Goal: Communication & Community: Answer question/provide support

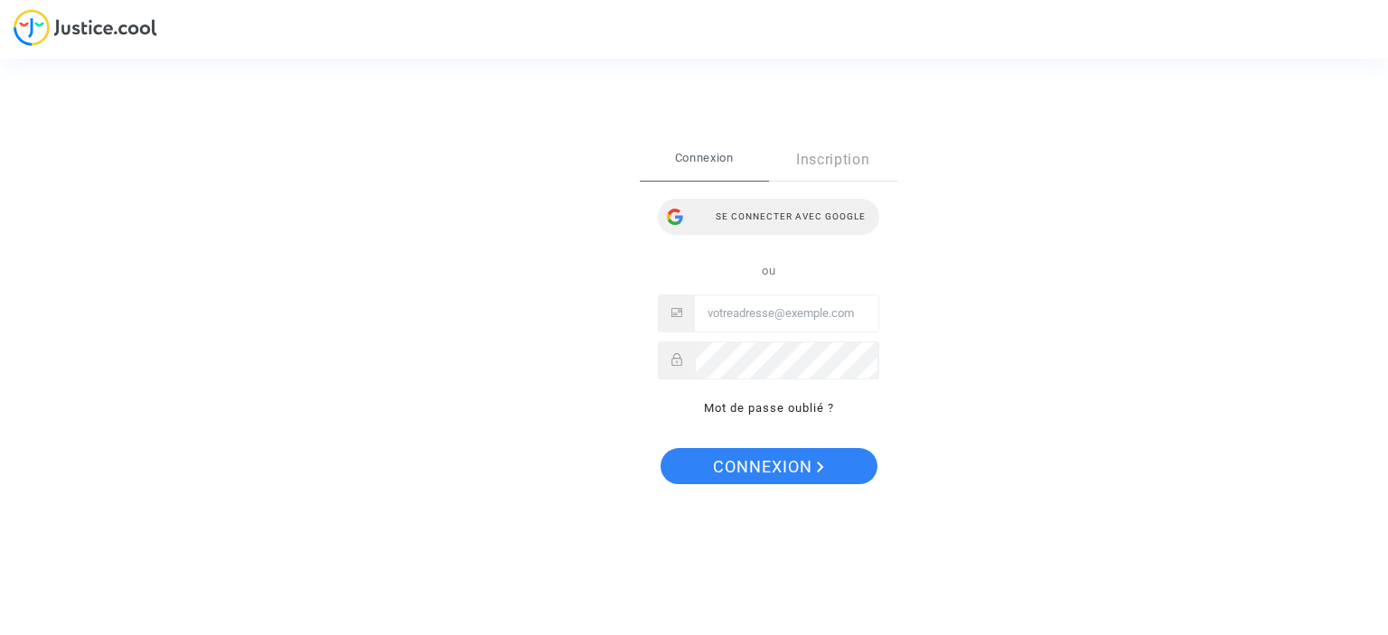
click at [772, 212] on div "Se connecter avec Google" at bounding box center [768, 217] width 221 height 36
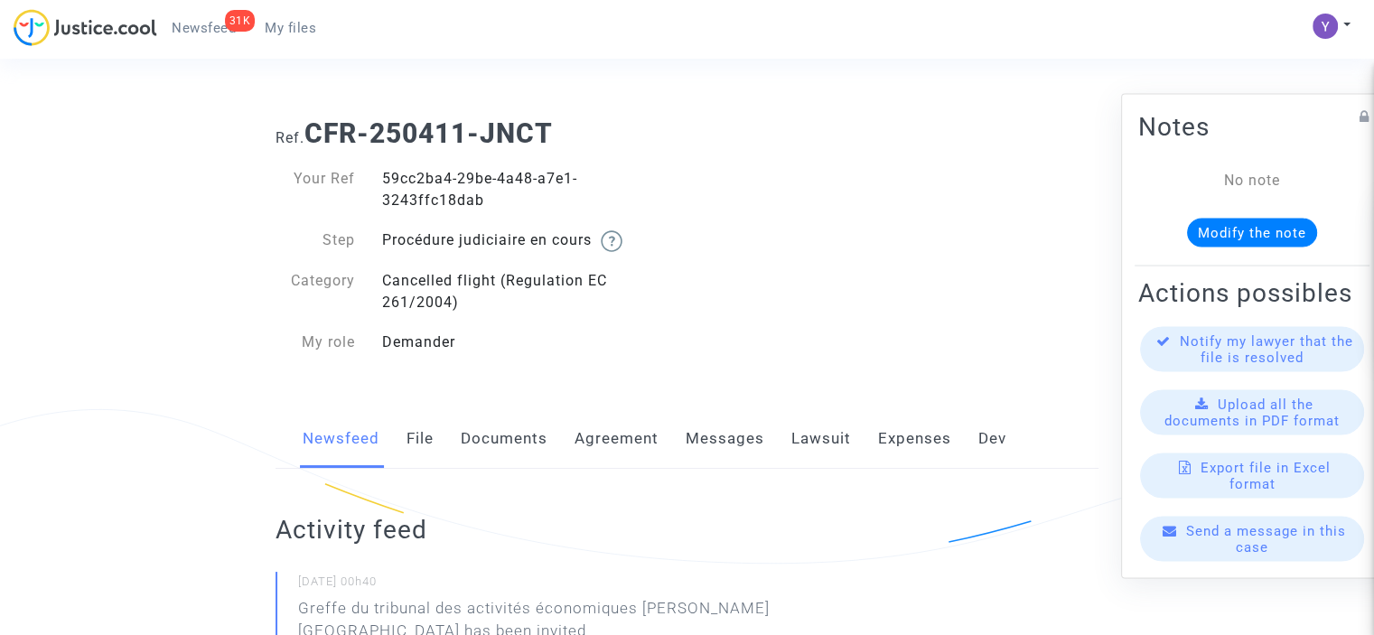
click at [1262, 543] on span "Send a message in this case" at bounding box center [1266, 538] width 160 height 33
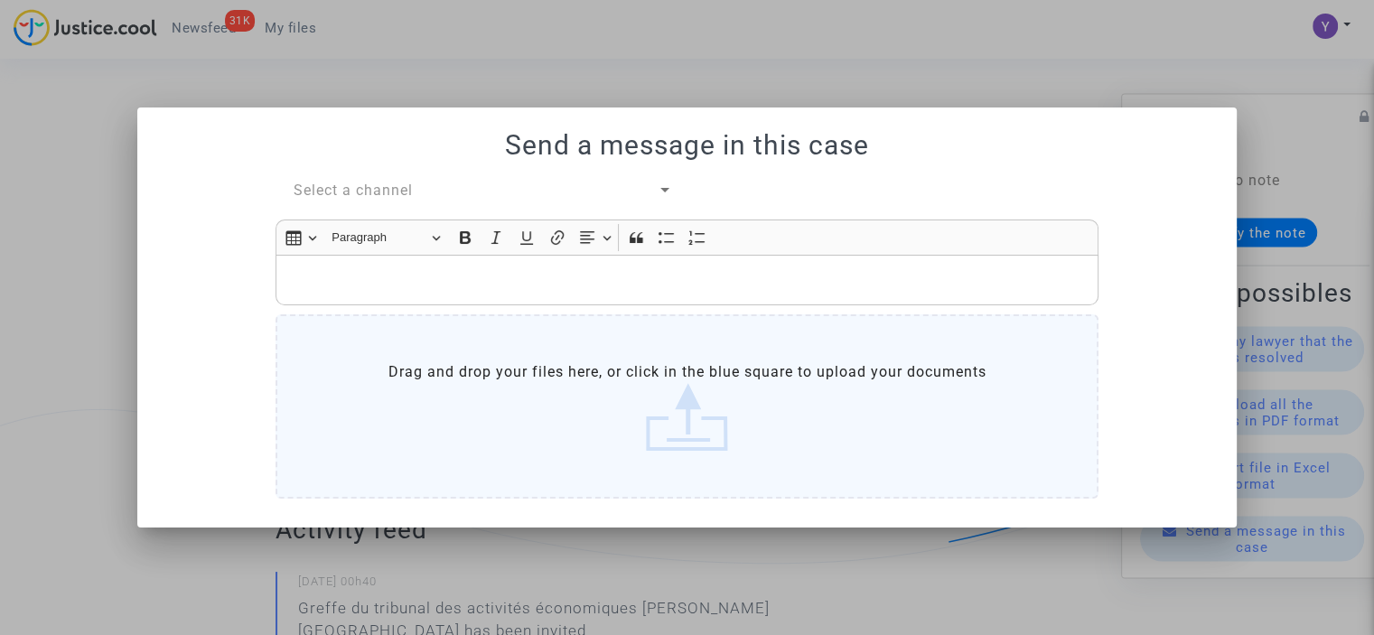
click at [398, 181] on div "Select a channel" at bounding box center [476, 191] width 364 height 22
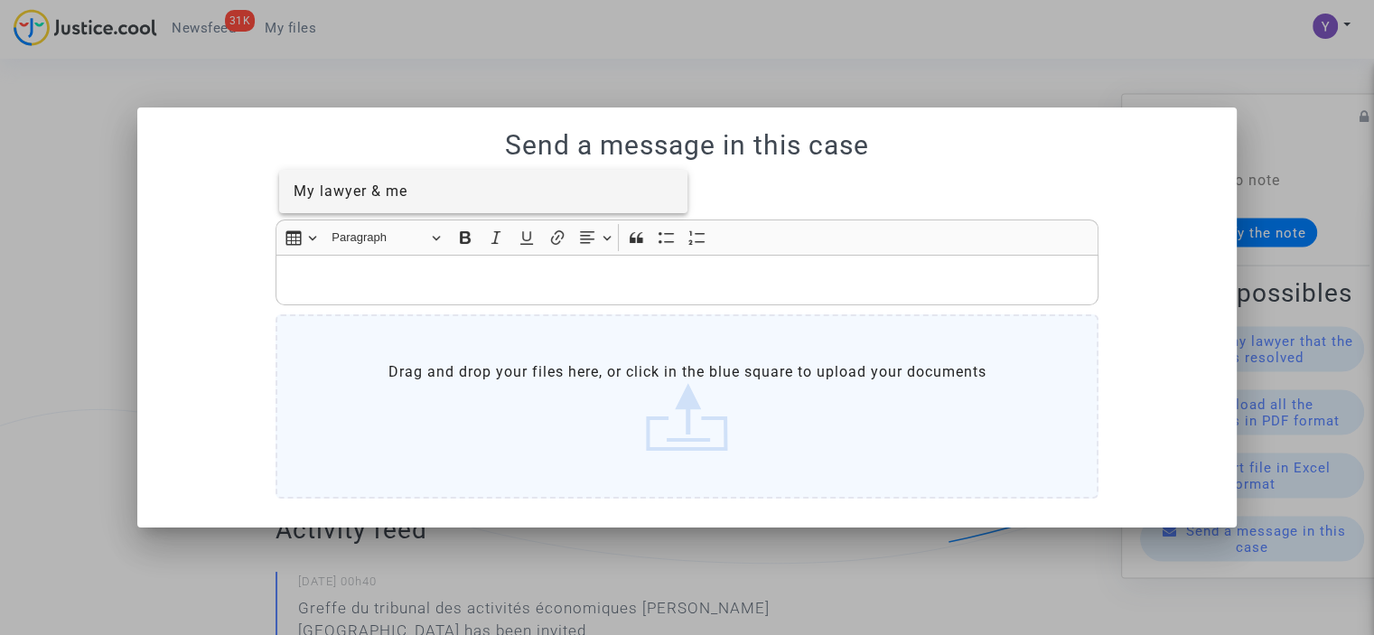
click at [382, 189] on span "My lawyer & me" at bounding box center [351, 190] width 114 height 17
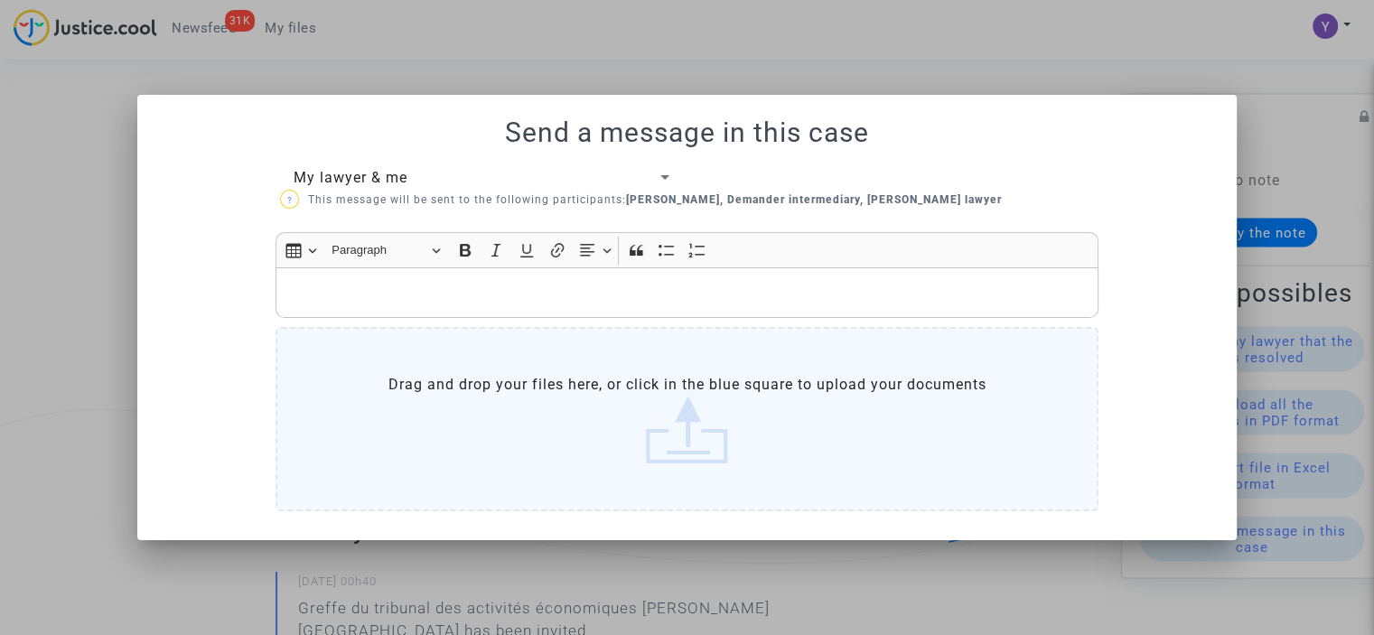
click at [382, 288] on p "Rich Text Editor, main" at bounding box center [687, 293] width 804 height 23
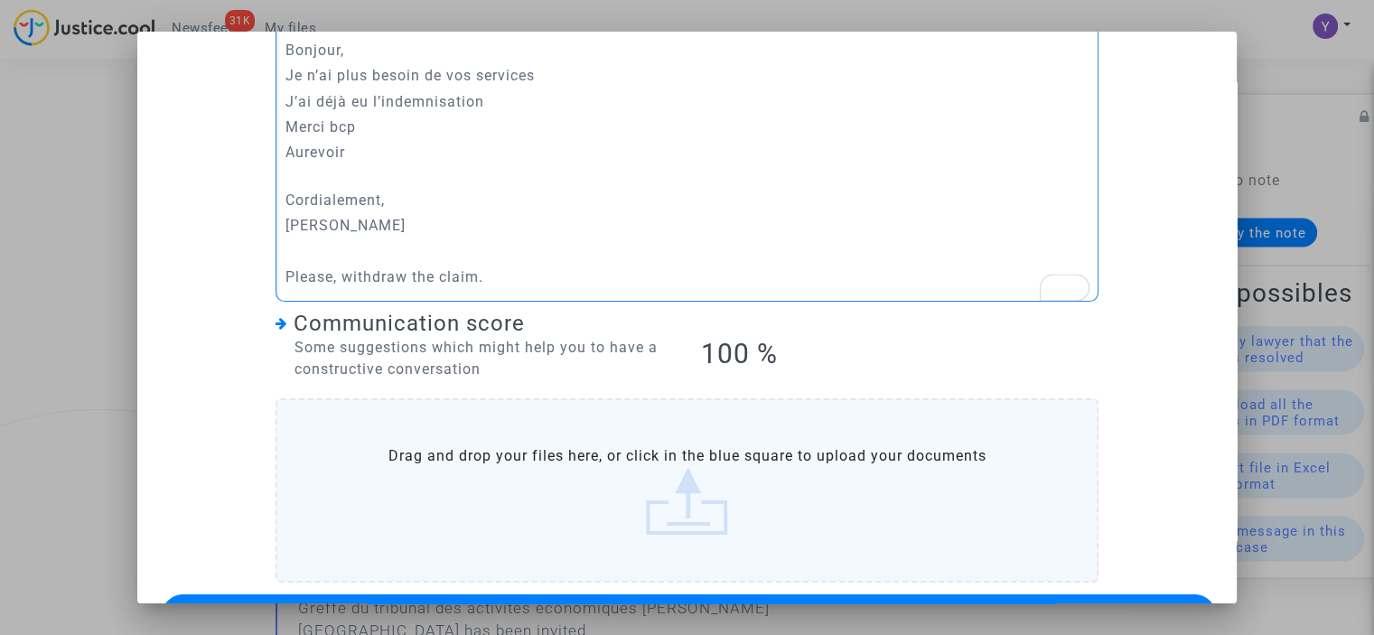
scroll to position [239, 0]
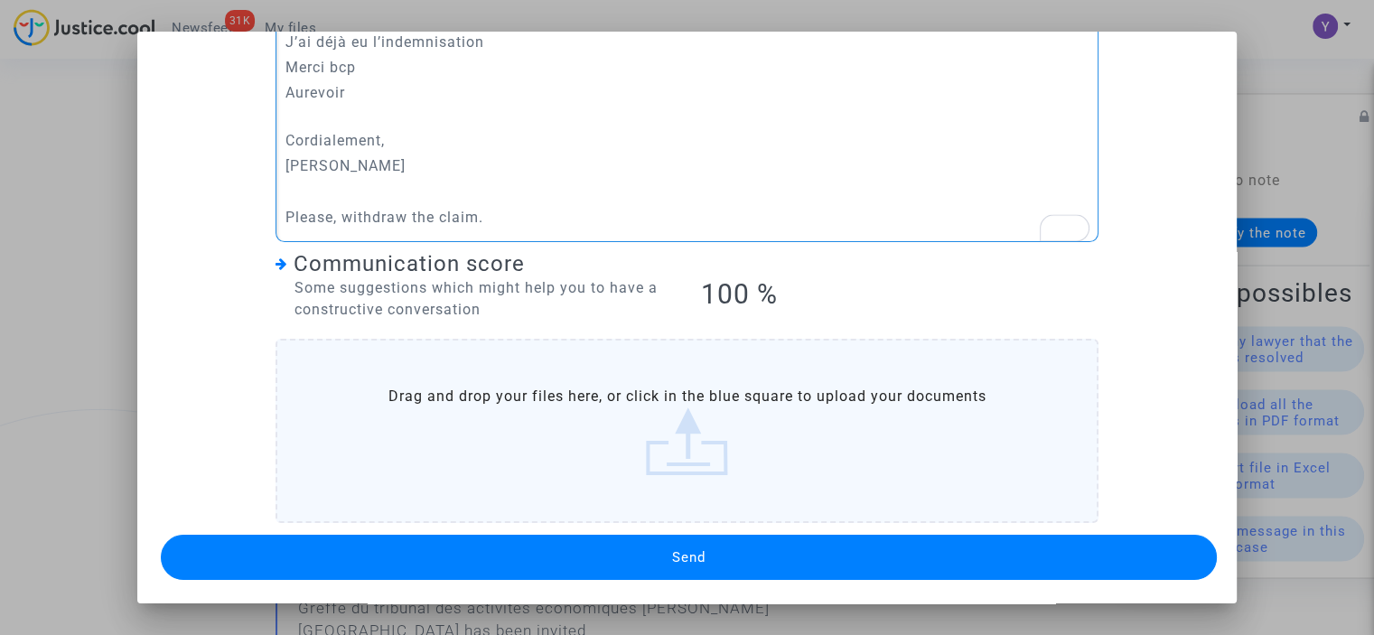
click at [631, 545] on button "Send" at bounding box center [689, 557] width 1056 height 45
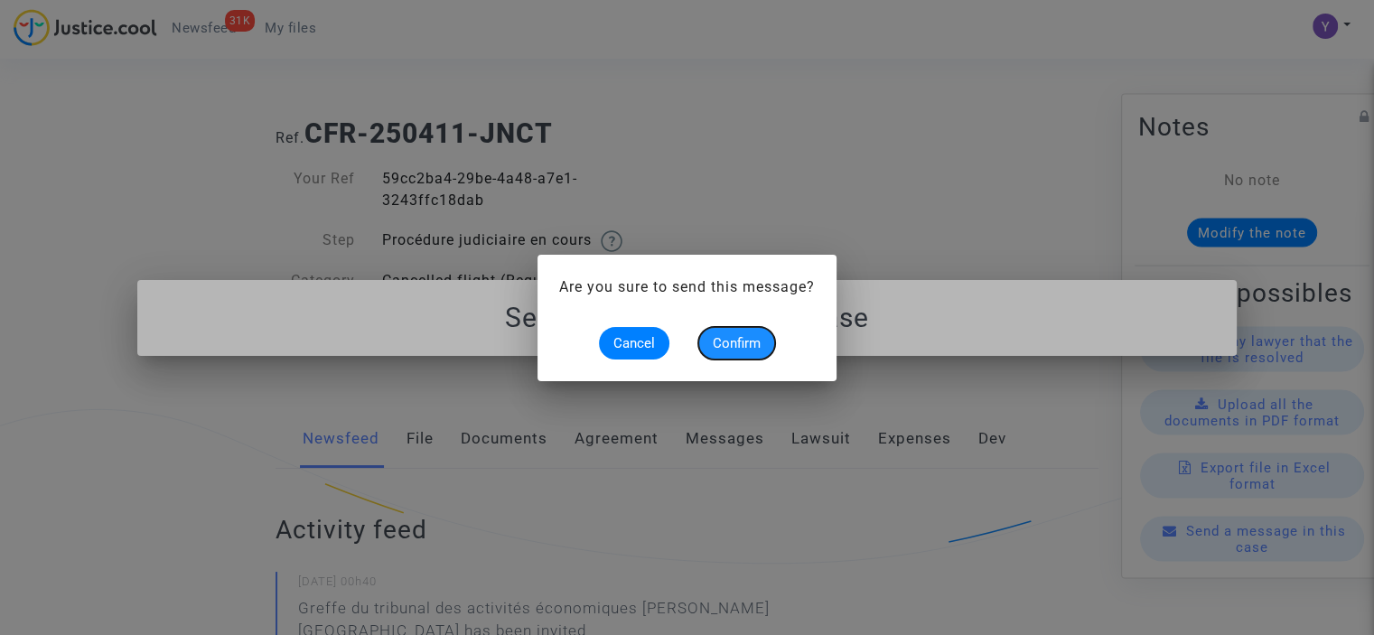
click at [759, 344] on span "Confirm" at bounding box center [737, 343] width 48 height 16
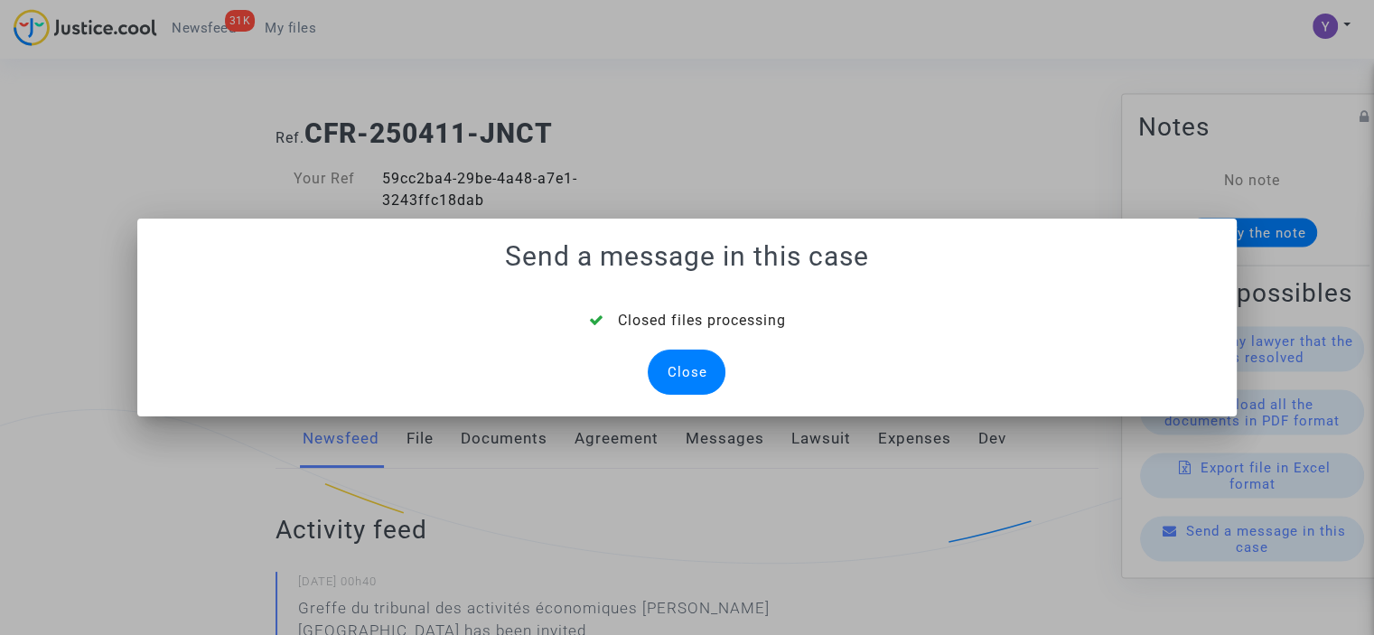
click at [711, 365] on div "Close" at bounding box center [687, 372] width 78 height 45
